Goal: Task Accomplishment & Management: Manage account settings

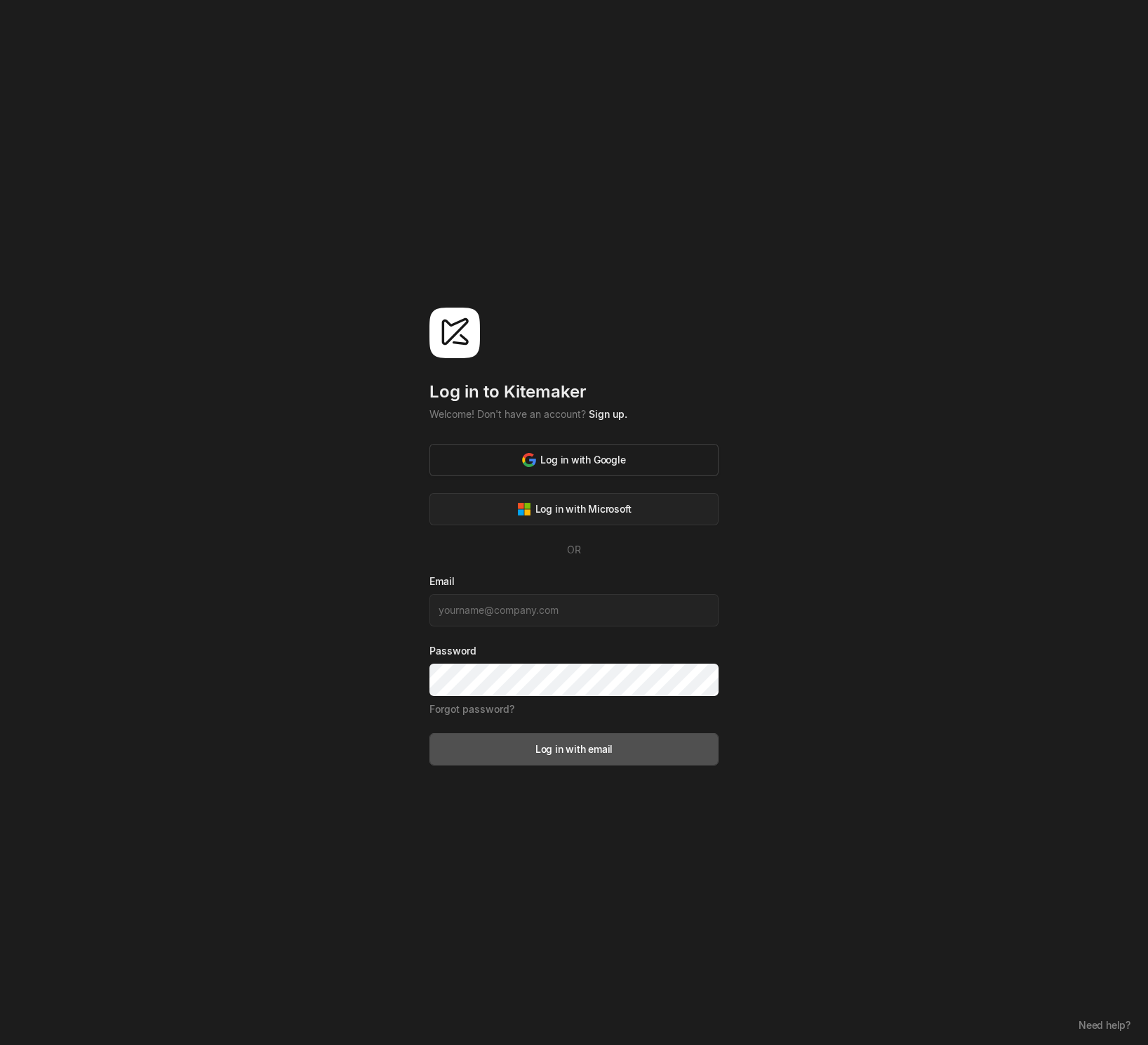
click at [550, 455] on div "Log in with Google" at bounding box center [573, 459] width 103 height 15
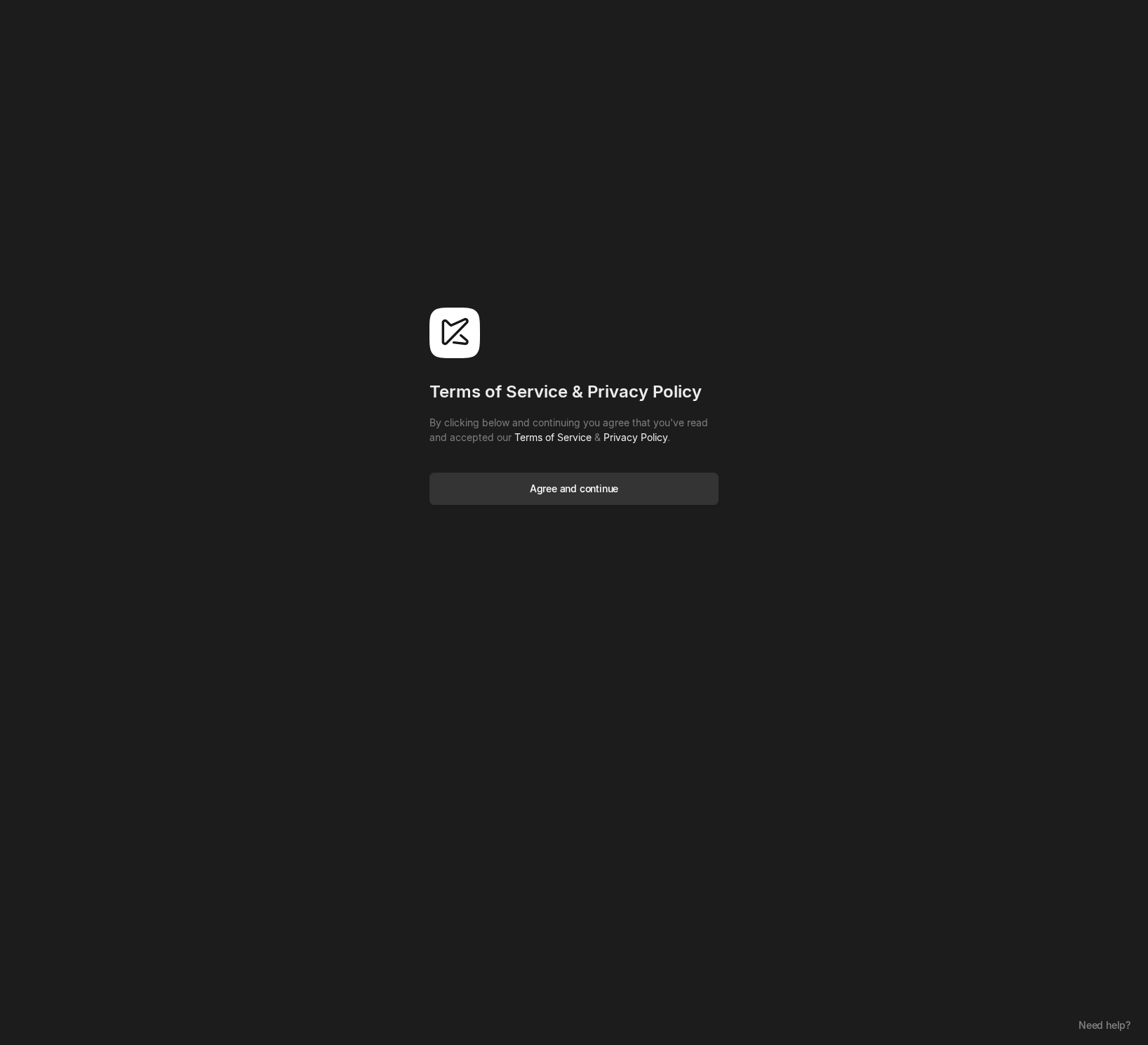
click at [579, 492] on div "Agree and continue" at bounding box center [574, 488] width 89 height 15
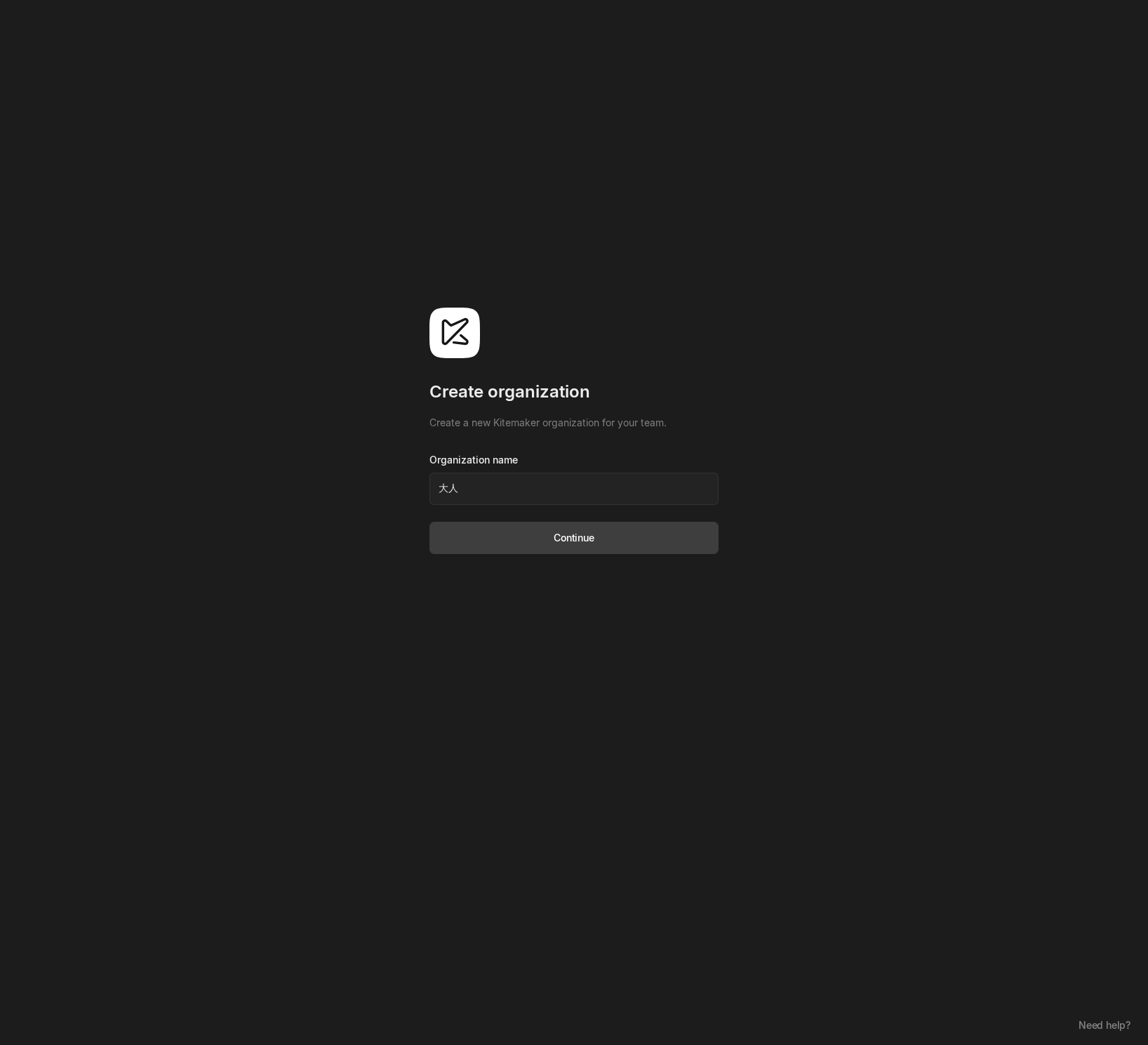
type input "ushi"
click button "Continue" at bounding box center [574, 538] width 289 height 33
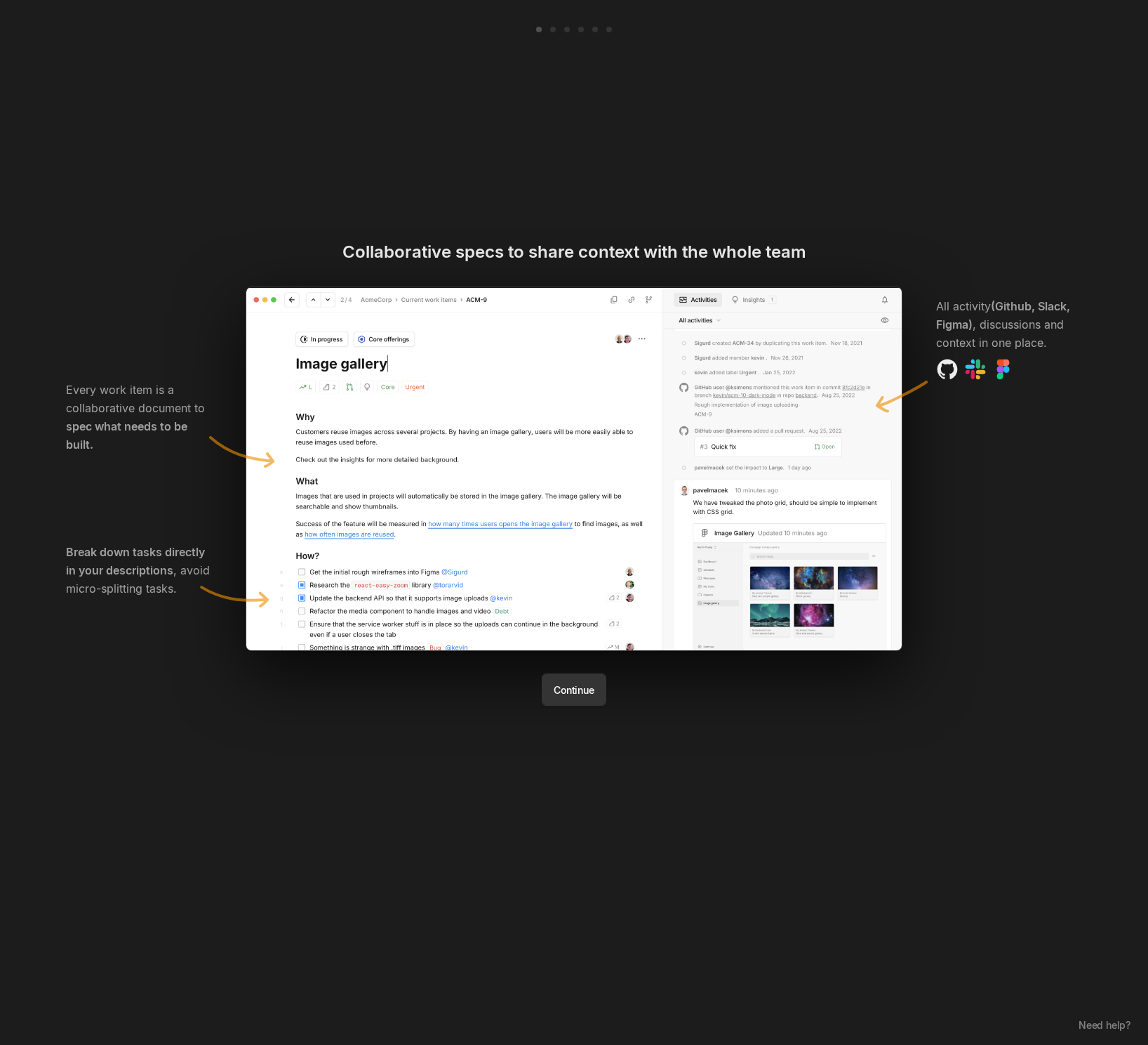
click at [571, 682] on button "Continue" at bounding box center [574, 690] width 64 height 33
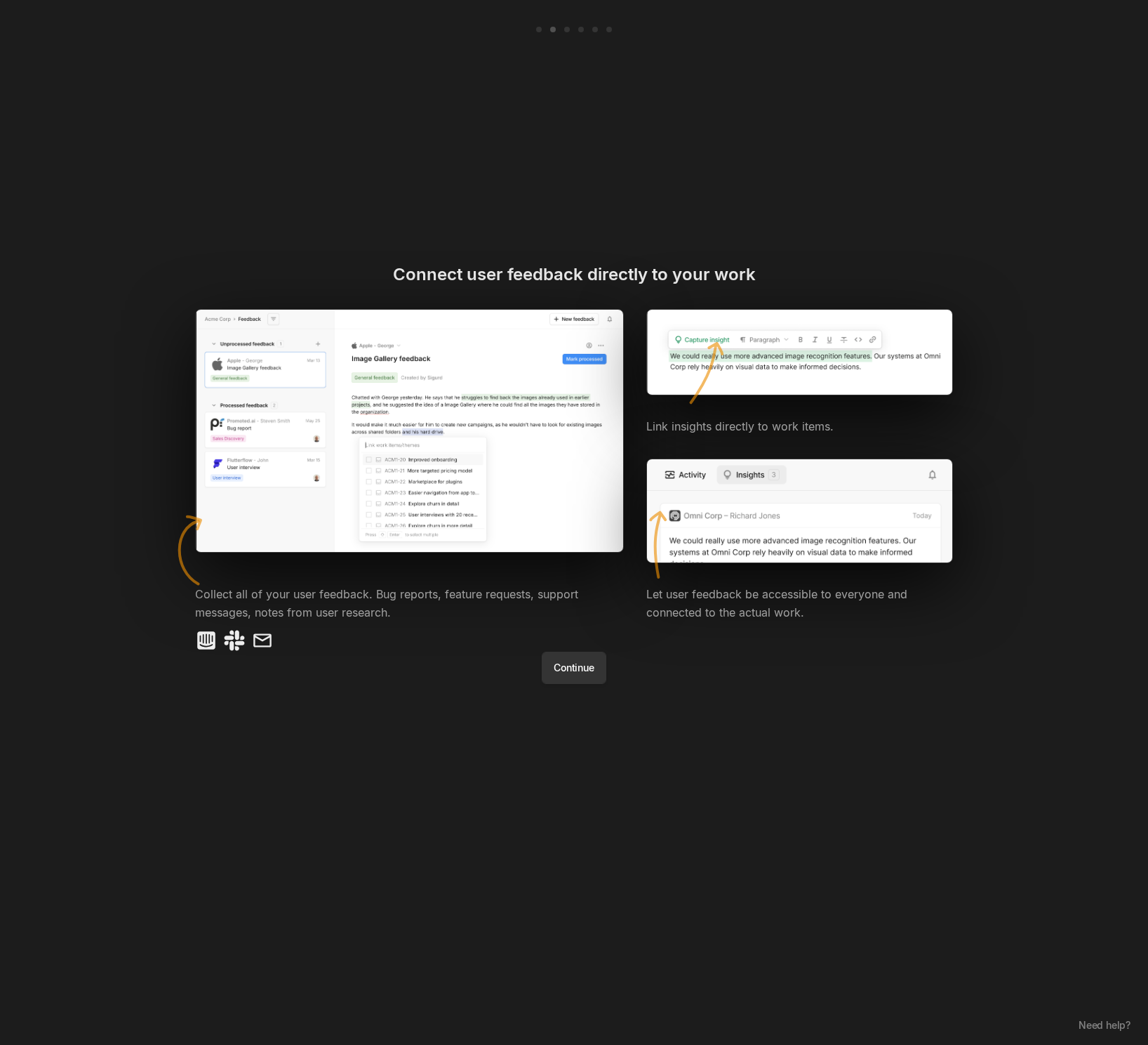
click at [571, 668] on button "Continue" at bounding box center [574, 668] width 64 height 33
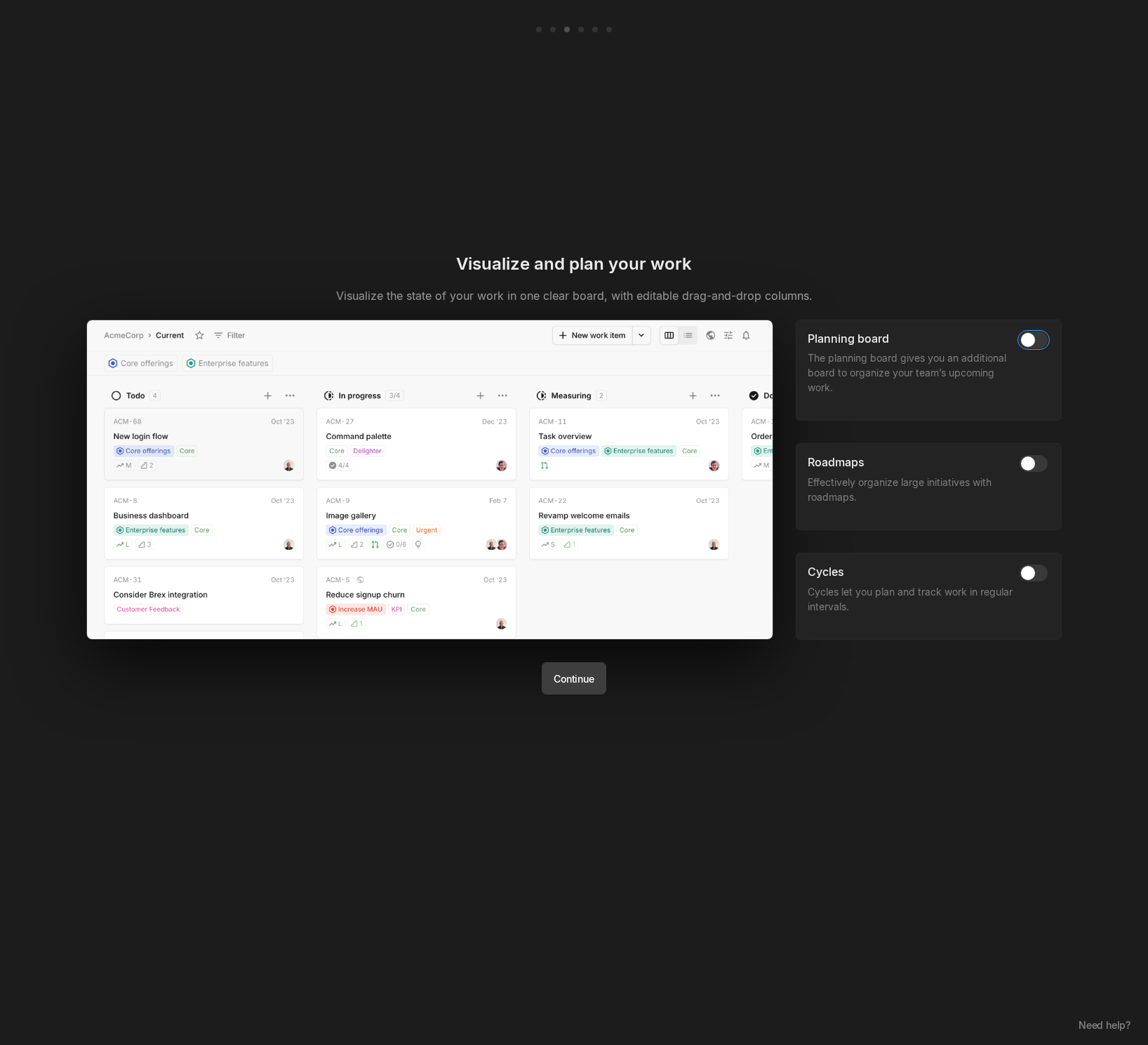
click at [1033, 337] on span "button" at bounding box center [1028, 340] width 14 height 14
click at [1028, 472] on span at bounding box center [1034, 463] width 33 height 19
click at [1030, 462] on span "button" at bounding box center [1028, 463] width 14 height 14
click at [1030, 571] on span "button" at bounding box center [1028, 573] width 14 height 14
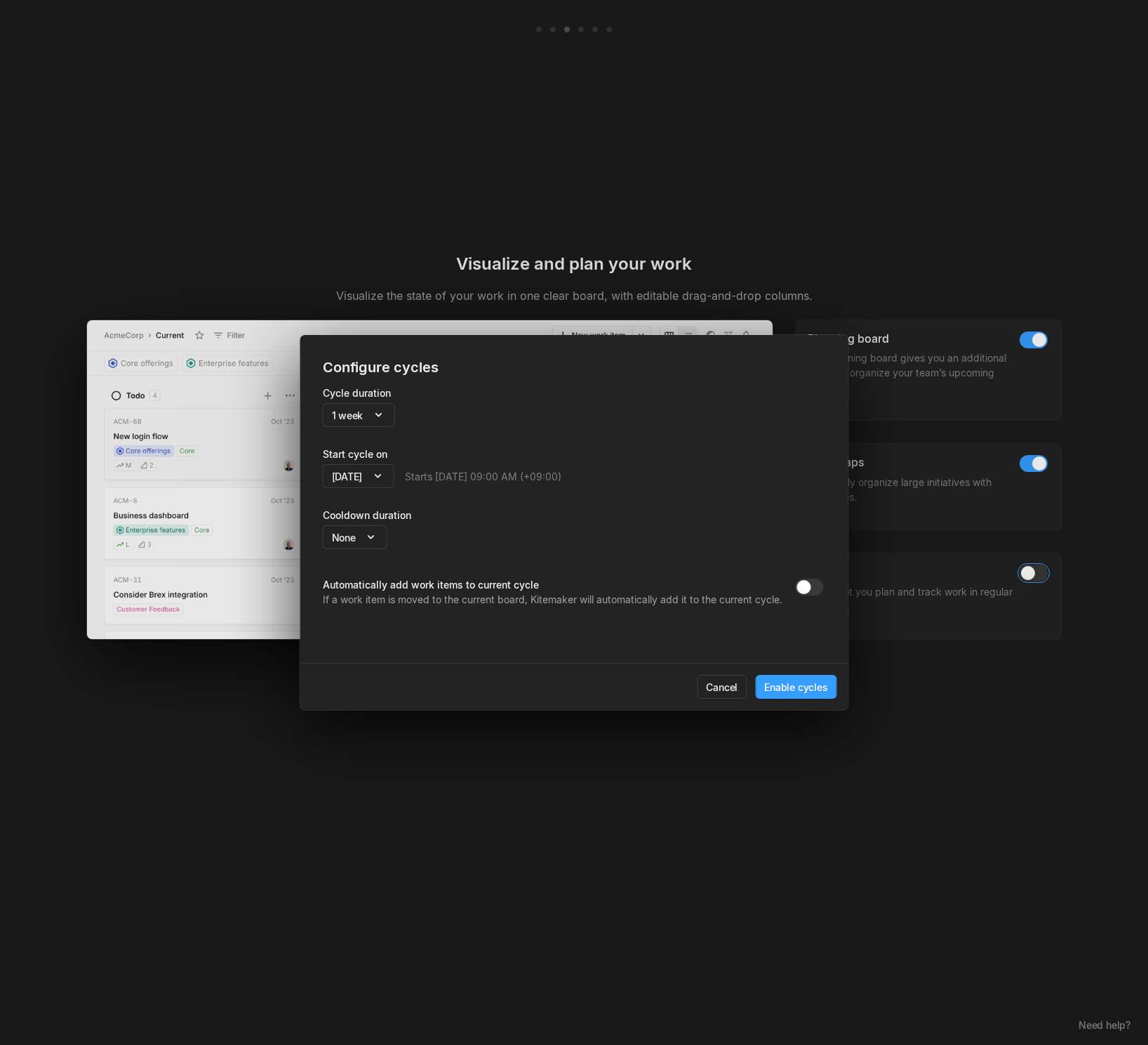
click at [821, 691] on button "Enable cycles" at bounding box center [795, 686] width 82 height 24
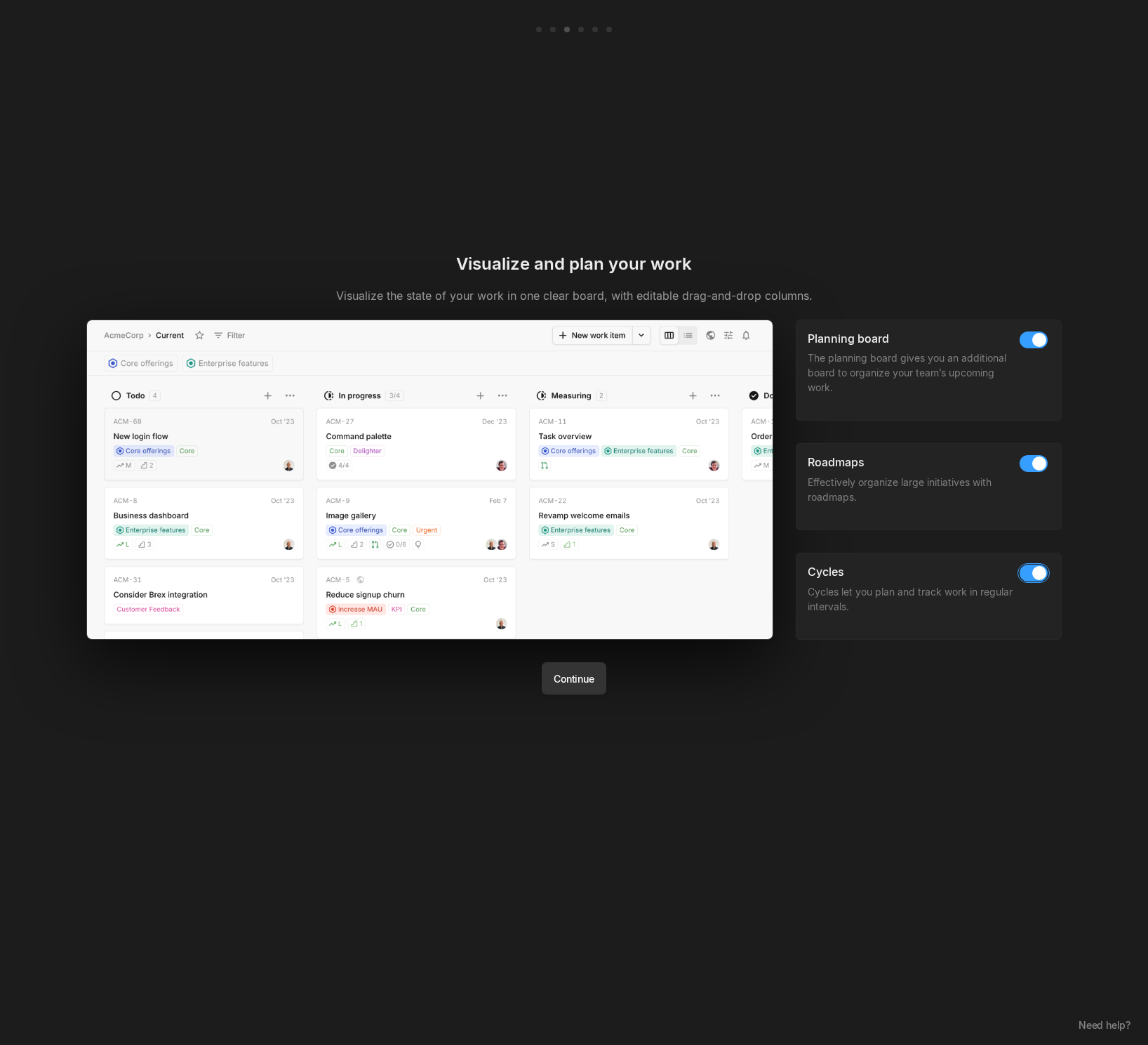
click at [572, 679] on button "Continue" at bounding box center [574, 678] width 64 height 33
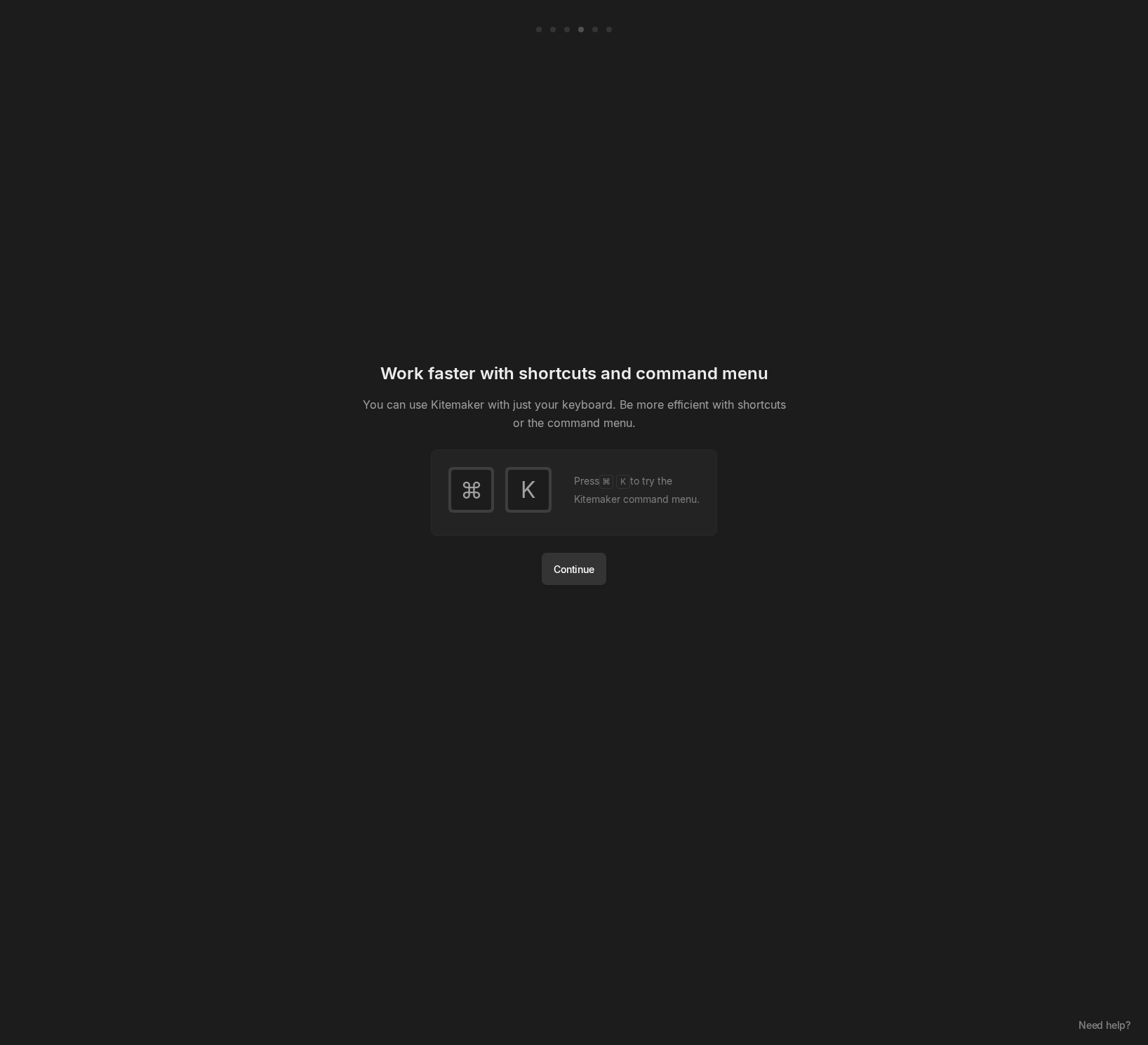
click at [585, 572] on button "Continue" at bounding box center [574, 569] width 64 height 33
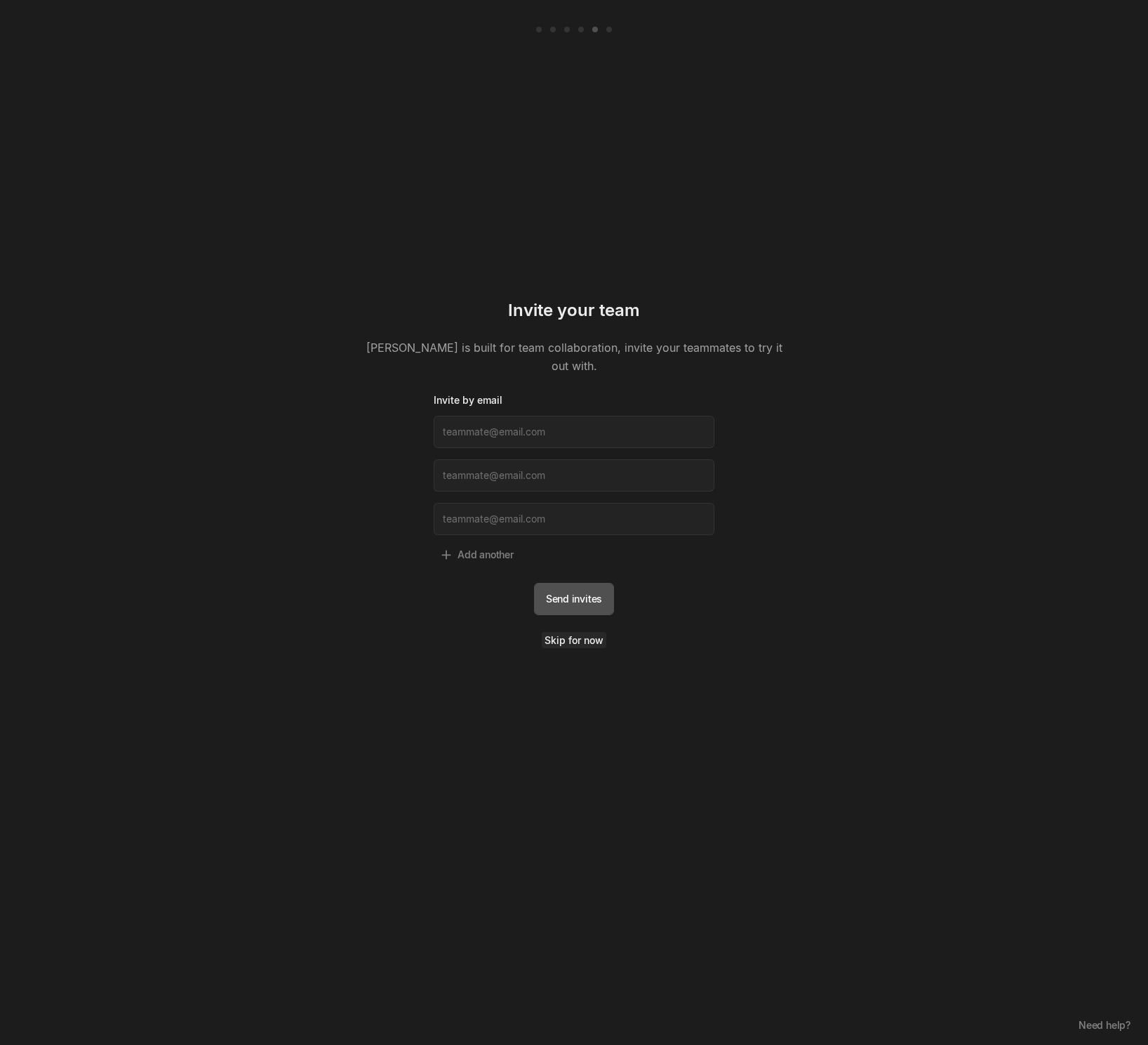
click at [574, 632] on link "Skip for now" at bounding box center [574, 639] width 64 height 16
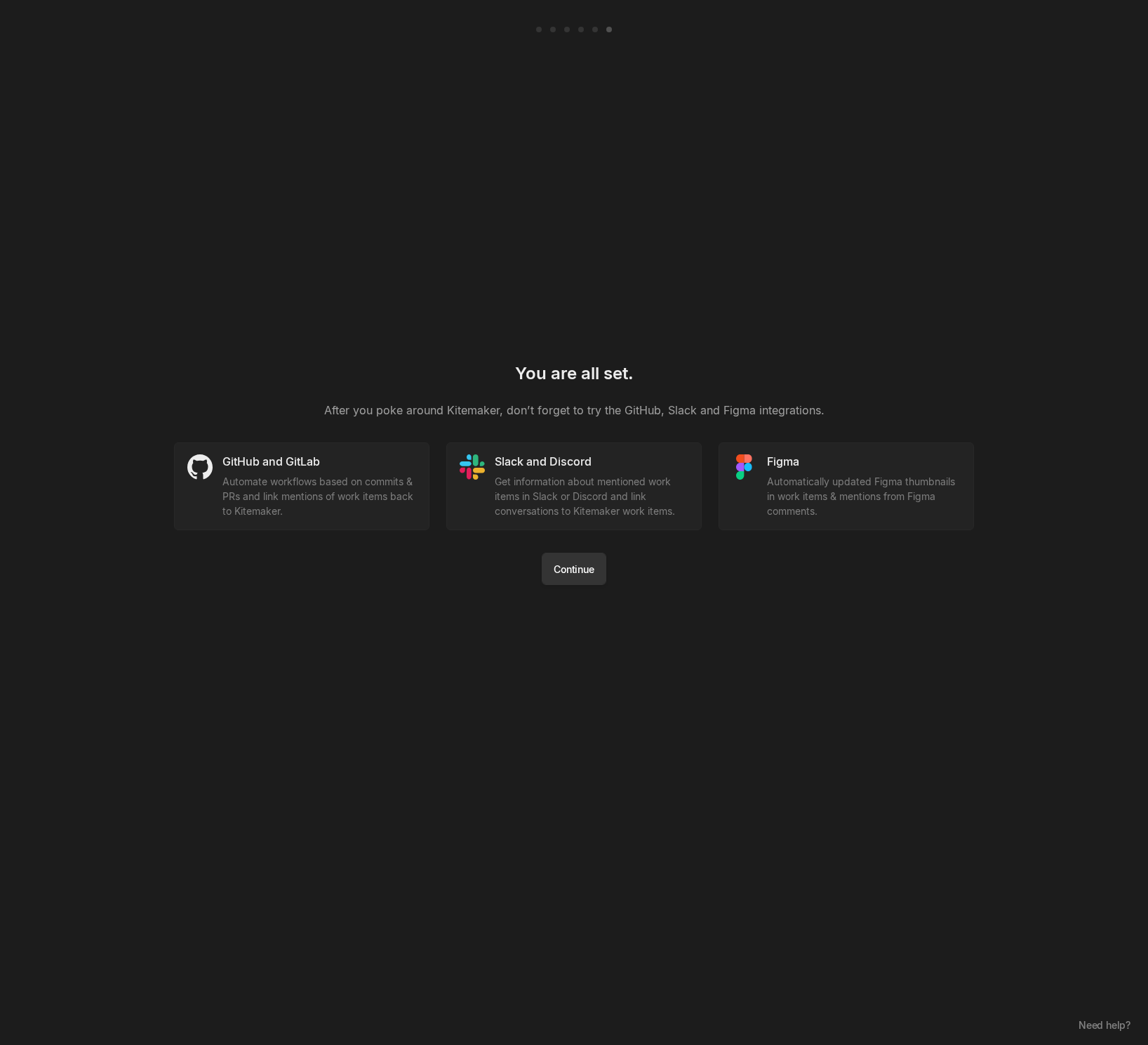
click at [581, 571] on button "Continue" at bounding box center [574, 569] width 64 height 33
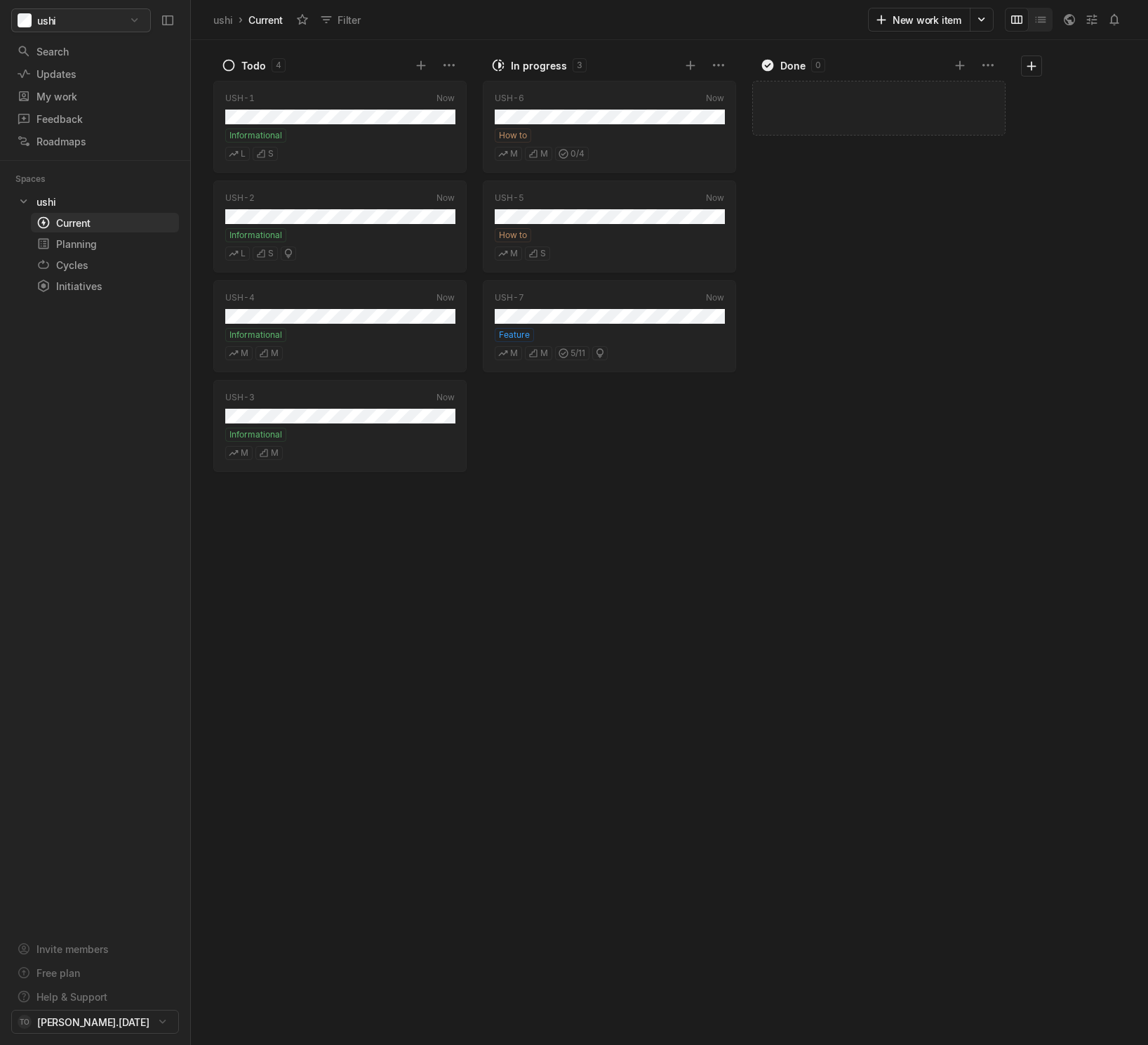
click at [120, 16] on html "ushi Search / Updates g then u My work = Feedback g then f Roadmaps g then ⇧ r …" at bounding box center [574, 522] width 1148 height 1045
click at [139, 1015] on html "ushi Search / Updates g then u My work = Feedback g then f Roadmaps g then ⇧ r …" at bounding box center [574, 522] width 1148 height 1045
click at [156, 1016] on html "ushi Search / Updates g then u My work = Feedback g then f Roadmaps g then ⇧ r …" at bounding box center [574, 522] width 1148 height 1045
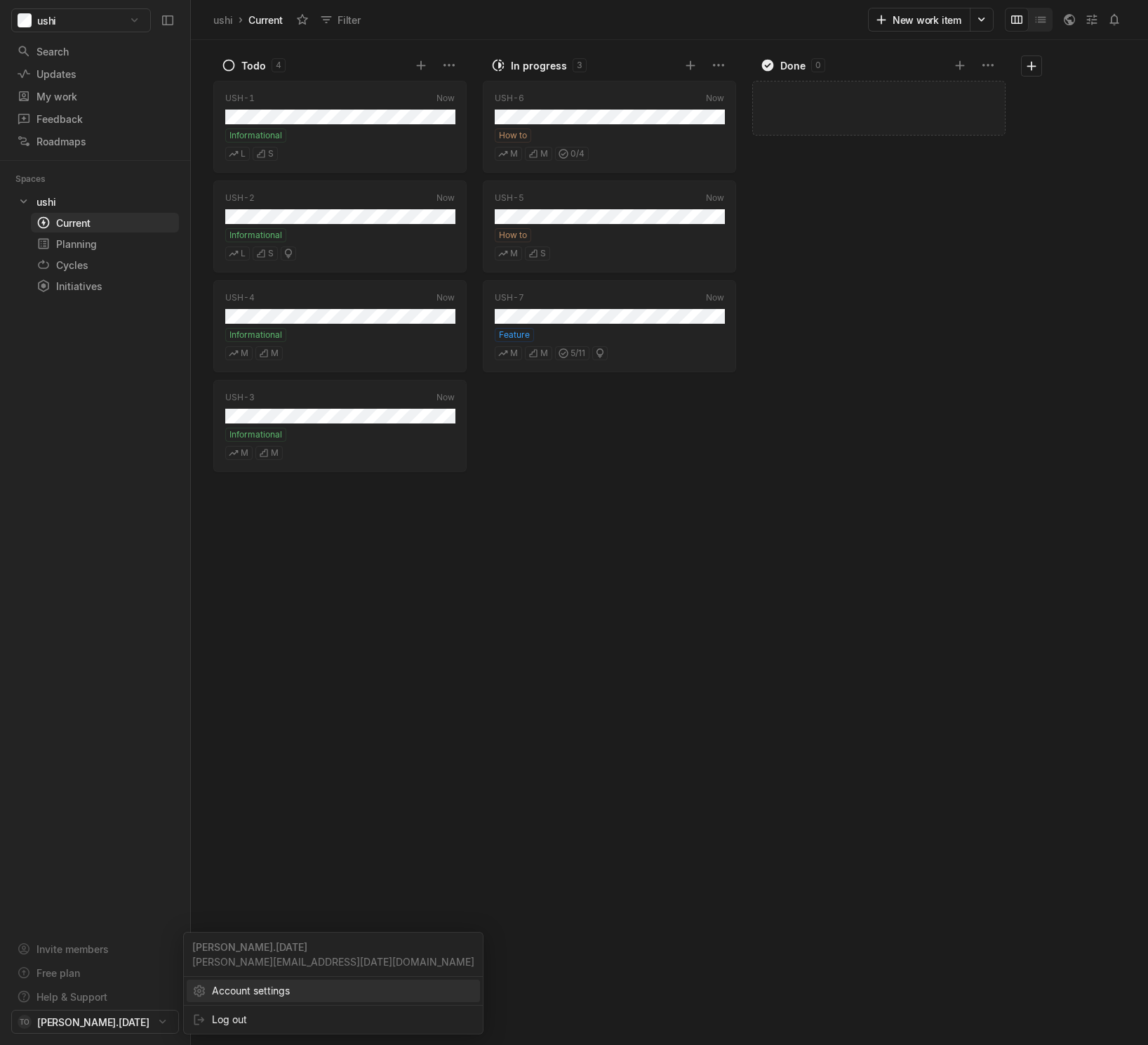
click at [257, 990] on span "Account settings" at bounding box center [343, 990] width 263 height 23
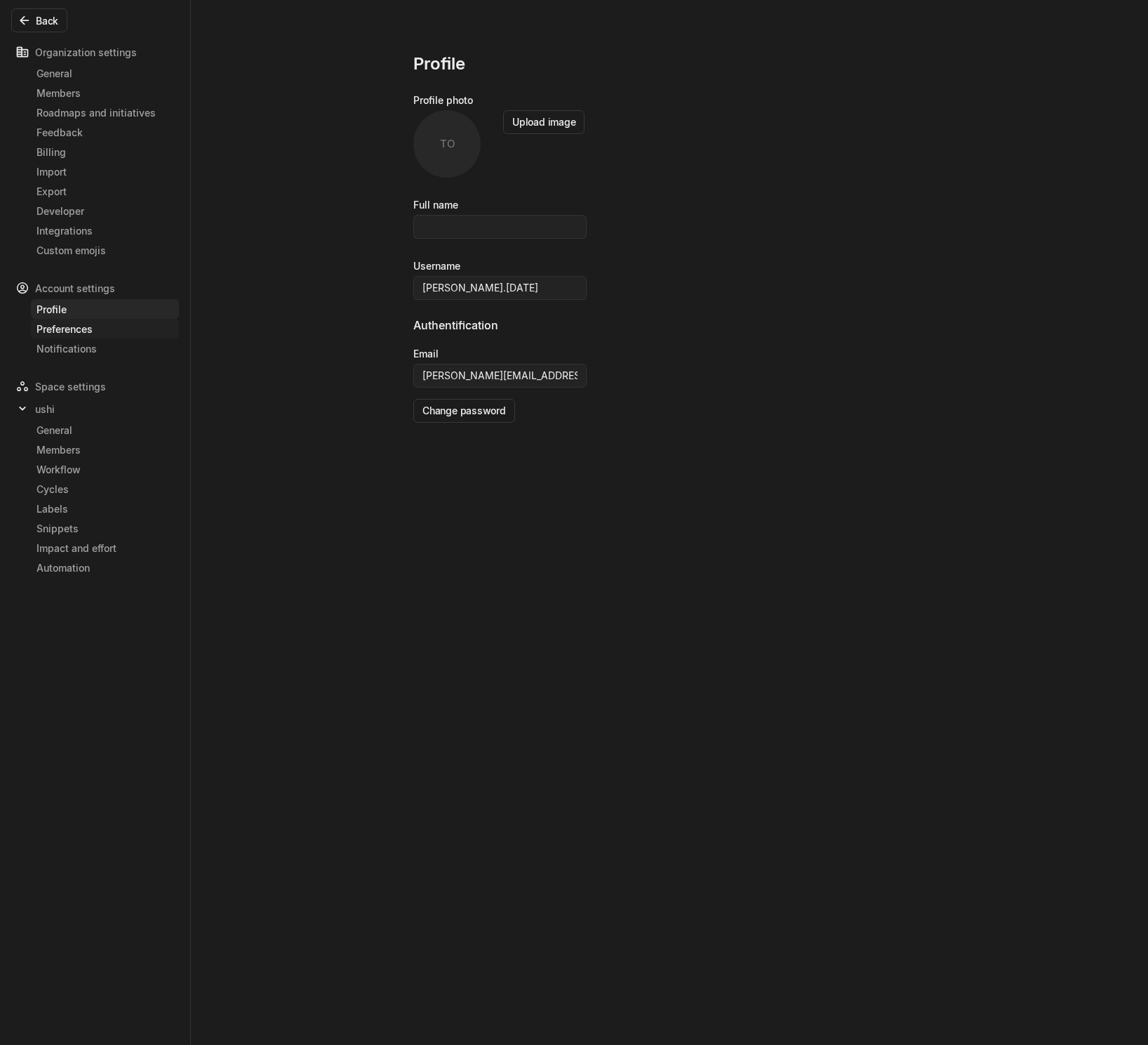
click at [82, 331] on div "Preferences" at bounding box center [105, 329] width 137 height 15
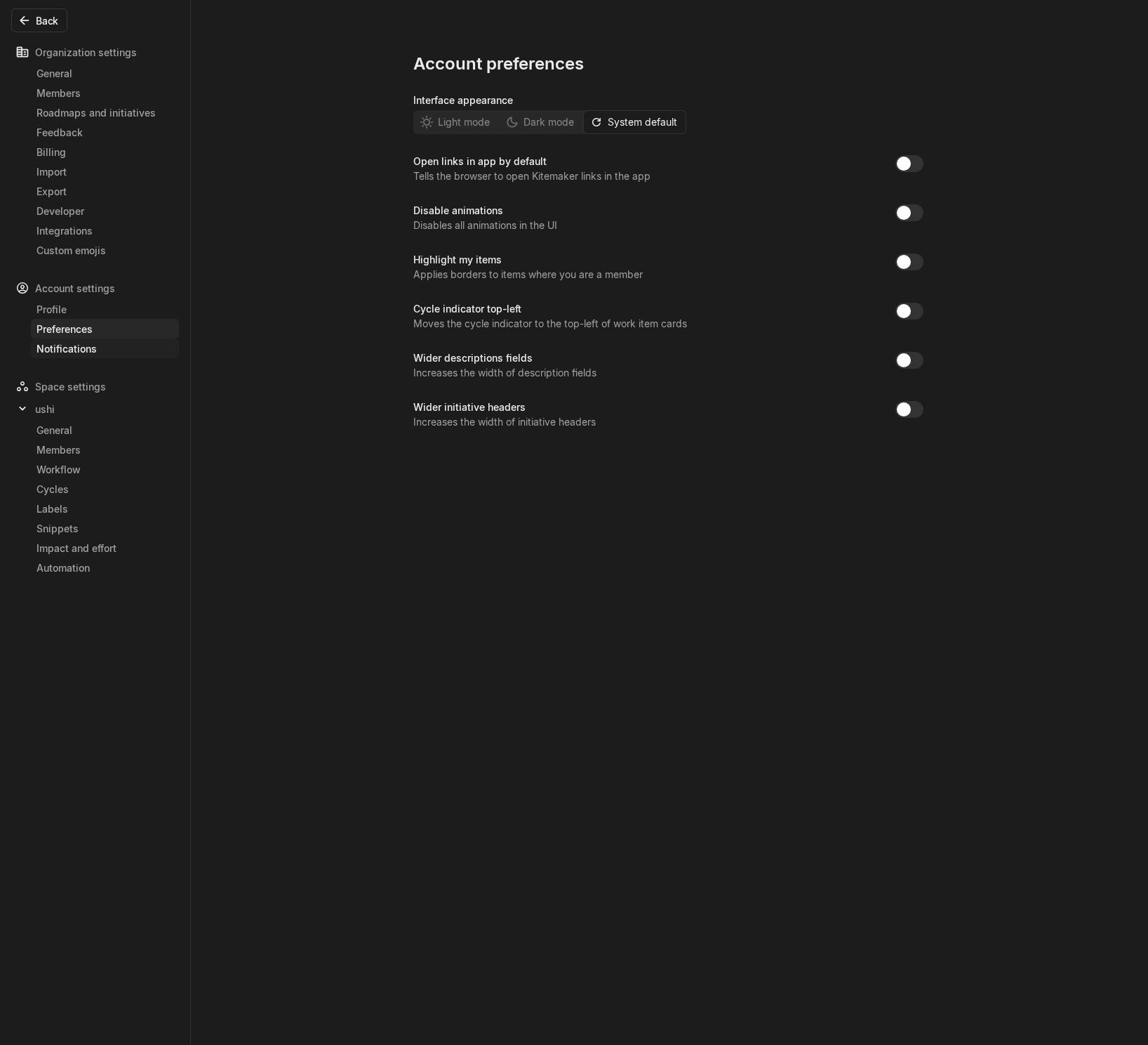
click at [81, 350] on div "Notifications" at bounding box center [105, 348] width 137 height 15
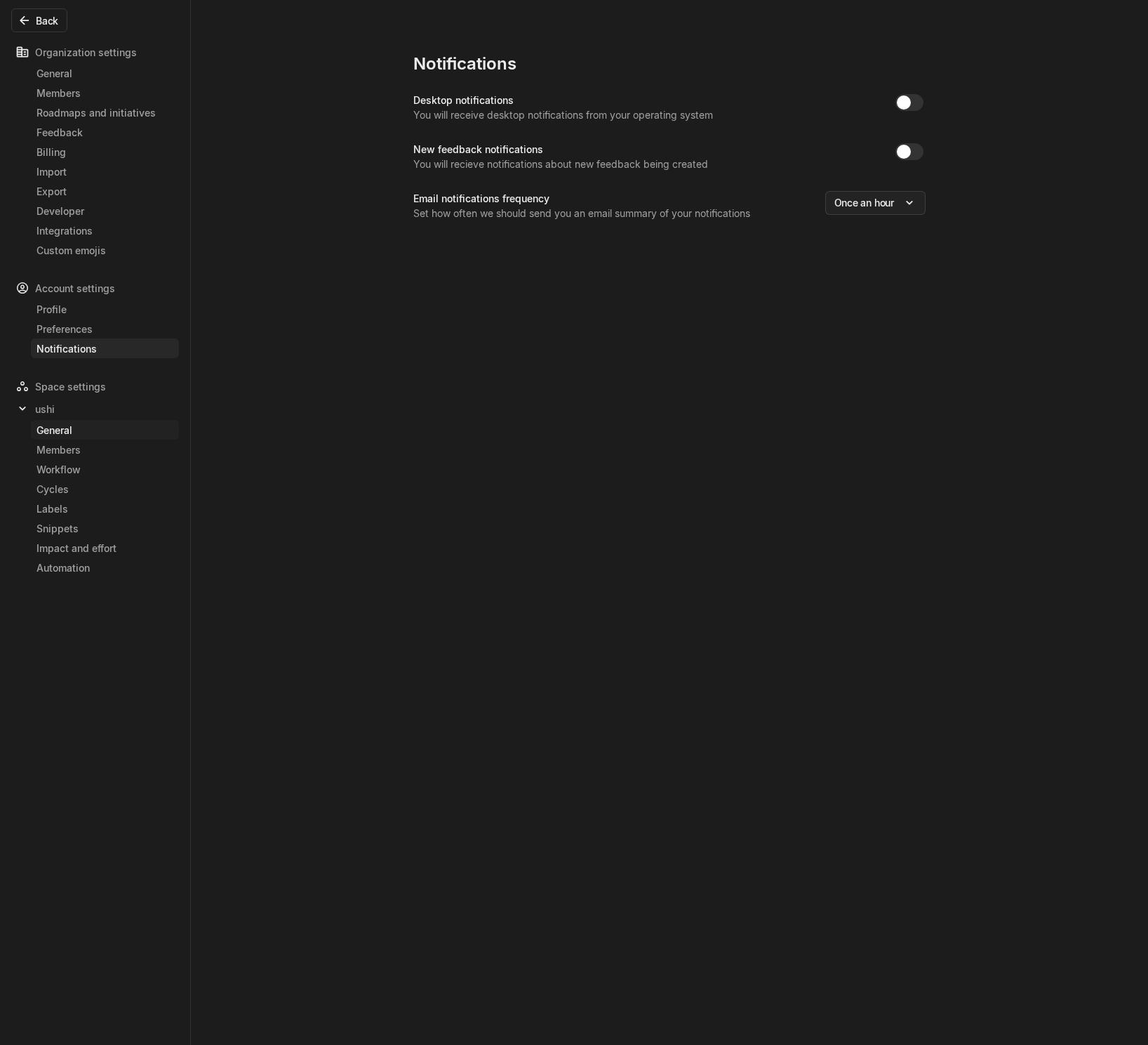
click at [49, 431] on div "General" at bounding box center [105, 430] width 137 height 15
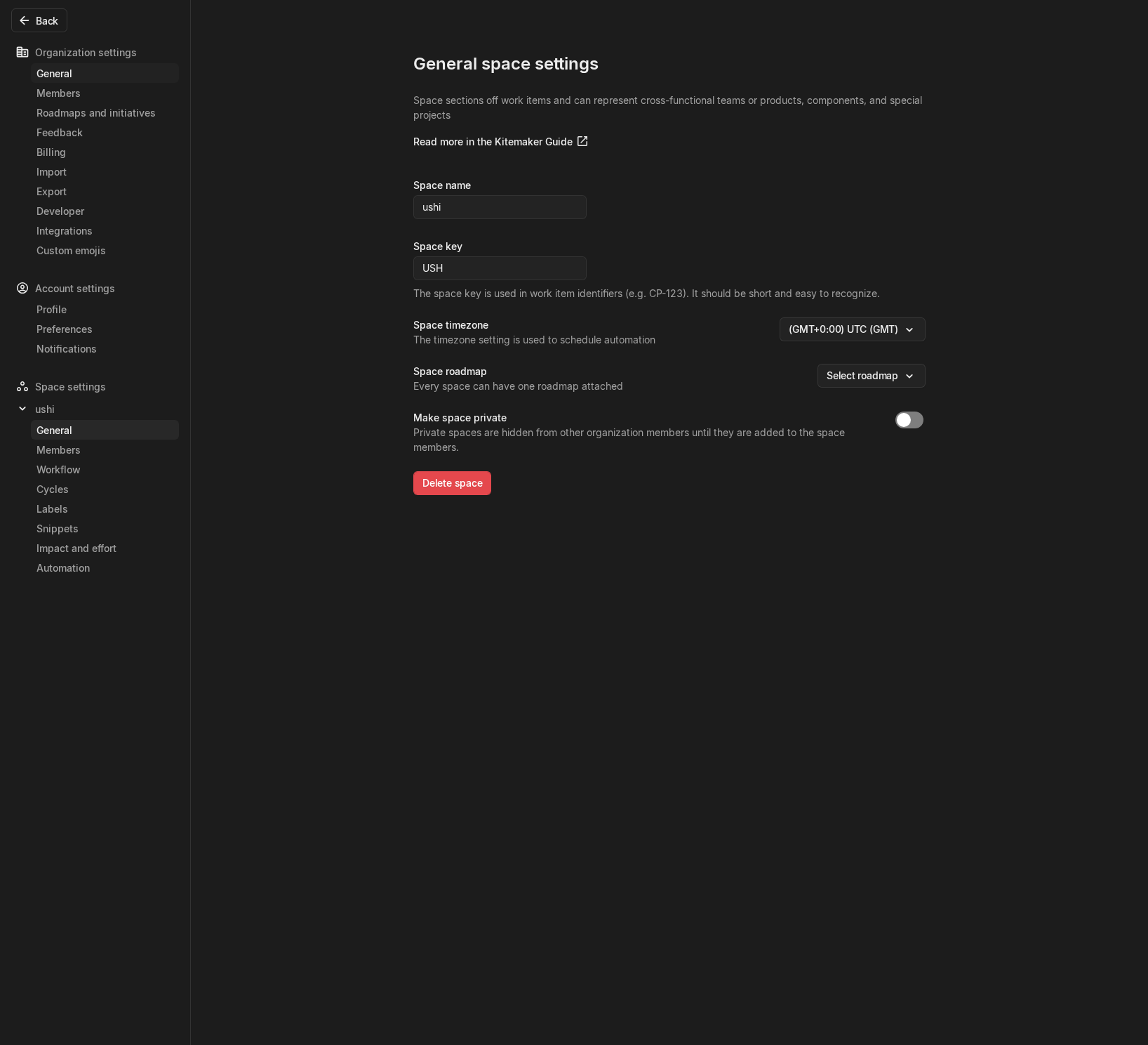
click at [61, 76] on div "General" at bounding box center [105, 73] width 137 height 15
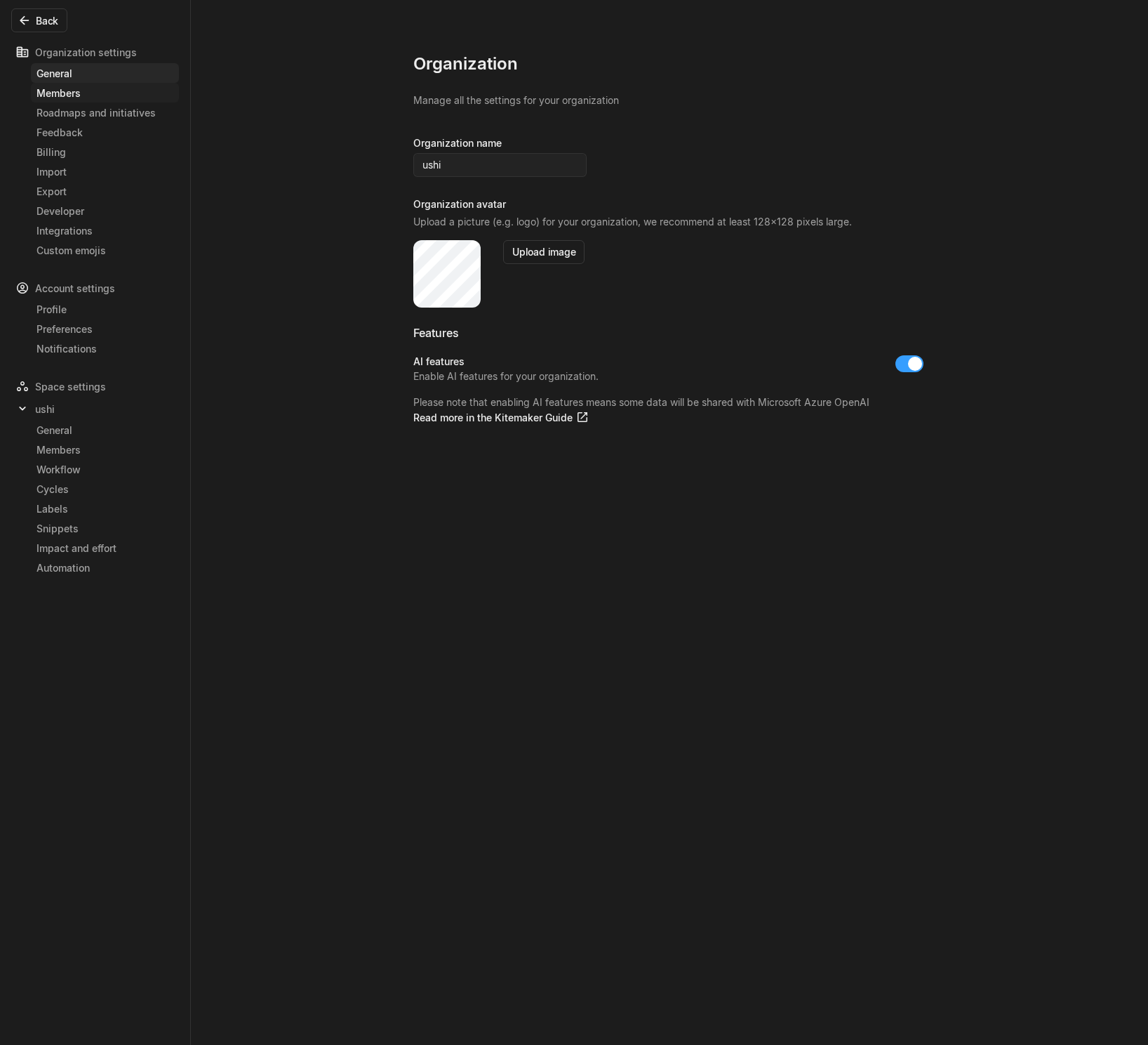
click at [62, 95] on div "Members" at bounding box center [105, 92] width 137 height 15
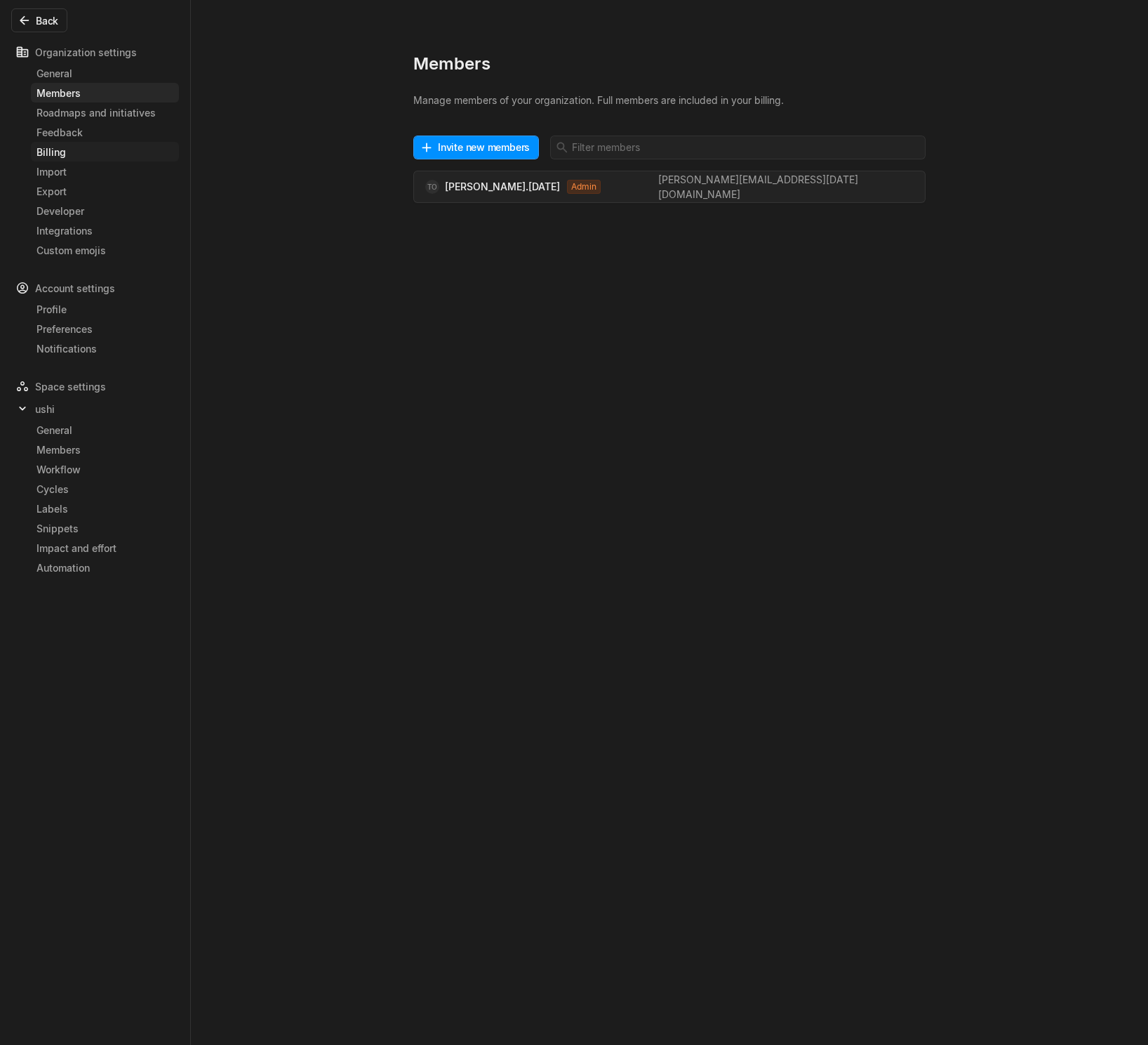
click at [54, 150] on div "Billing" at bounding box center [105, 152] width 137 height 15
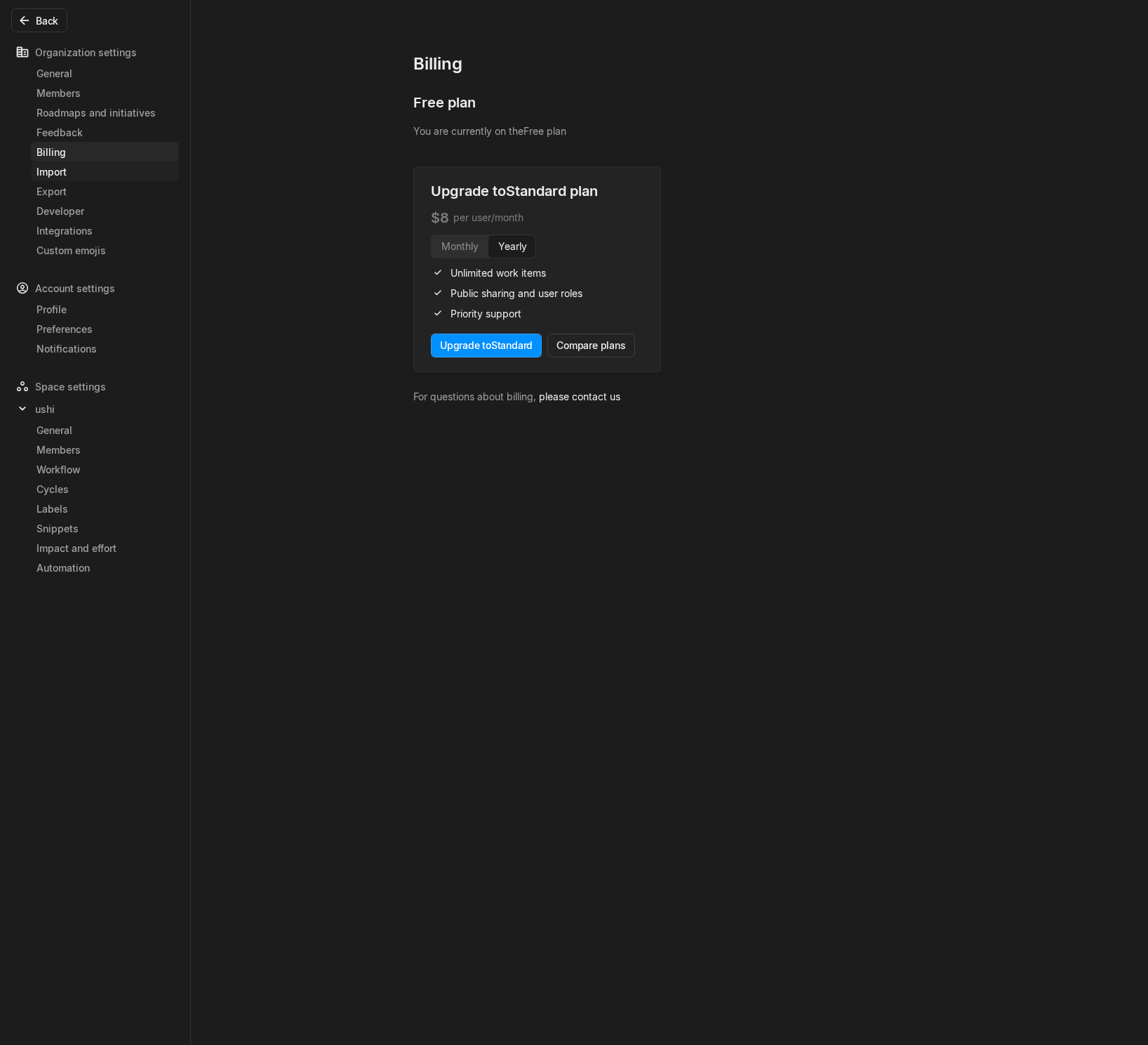
click at [53, 171] on div "Import" at bounding box center [105, 171] width 137 height 15
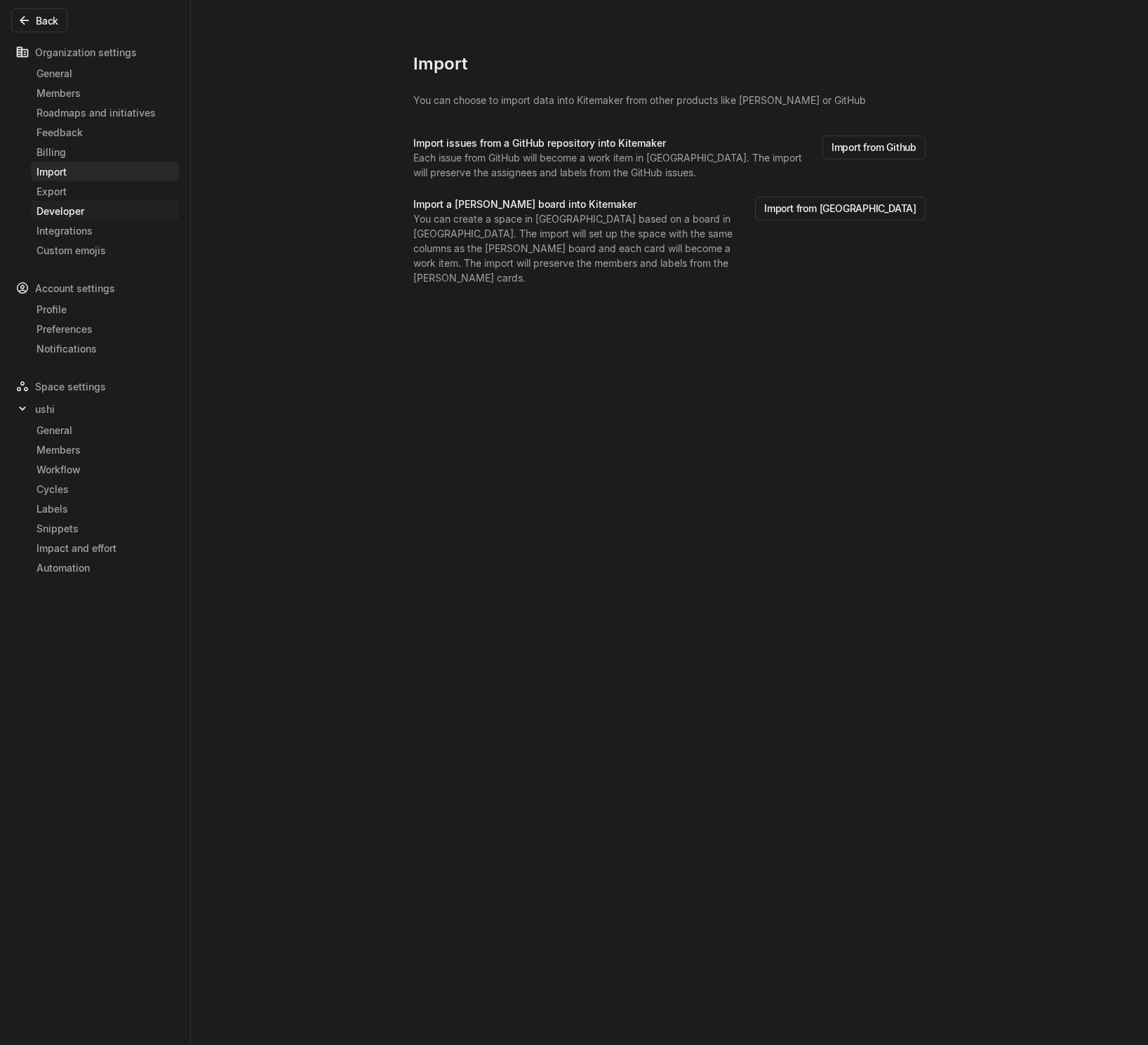
click at [54, 206] on div "Developer" at bounding box center [105, 211] width 137 height 15
